Goal: Task Accomplishment & Management: Manage account settings

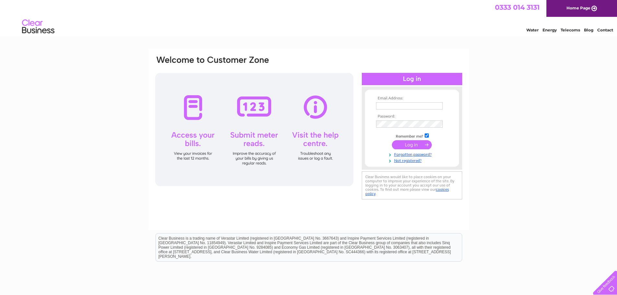
type input "[EMAIL_ADDRESS][DOMAIN_NAME]"
click at [408, 145] on input "submit" at bounding box center [412, 144] width 40 height 9
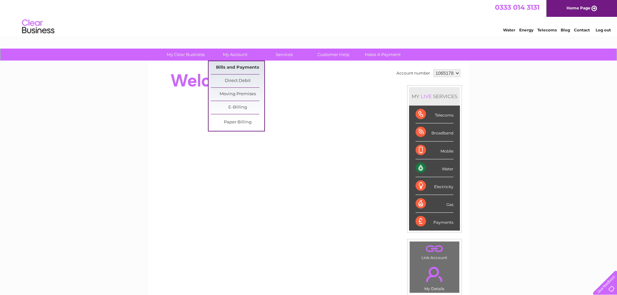
click at [240, 68] on link "Bills and Payments" at bounding box center [237, 67] width 53 height 13
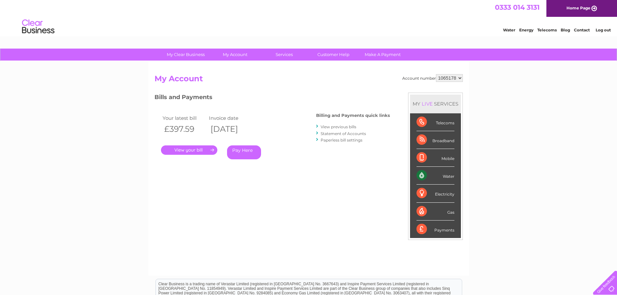
click at [198, 150] on link "." at bounding box center [189, 149] width 56 height 9
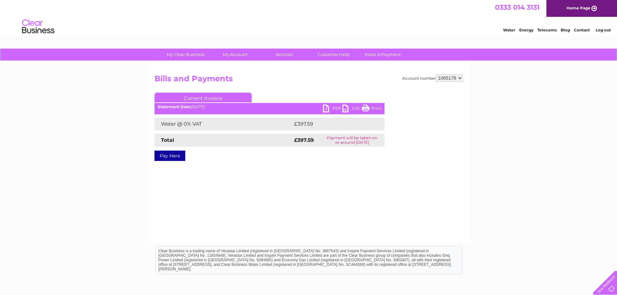
click at [328, 106] on link "PDF" at bounding box center [332, 109] width 19 height 9
